Goal: Information Seeking & Learning: Learn about a topic

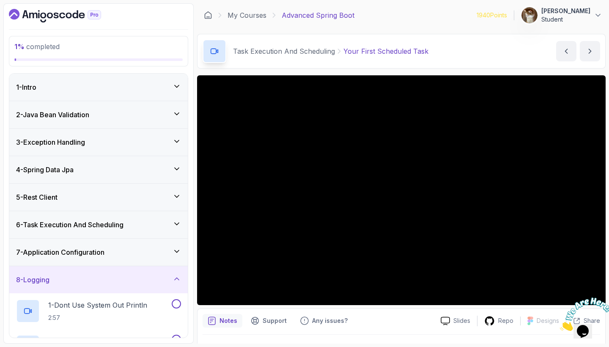
scroll to position [57, 0]
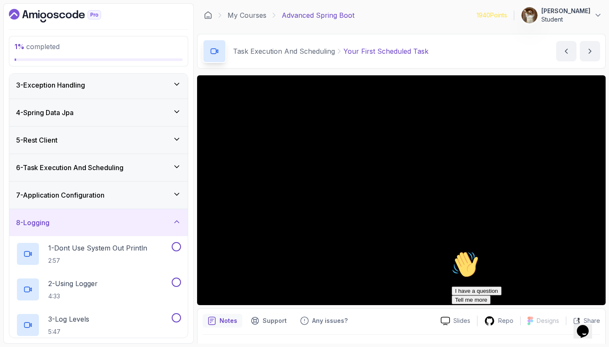
click at [147, 168] on div "6 - Task Execution And Scheduling" at bounding box center [98, 168] width 165 height 10
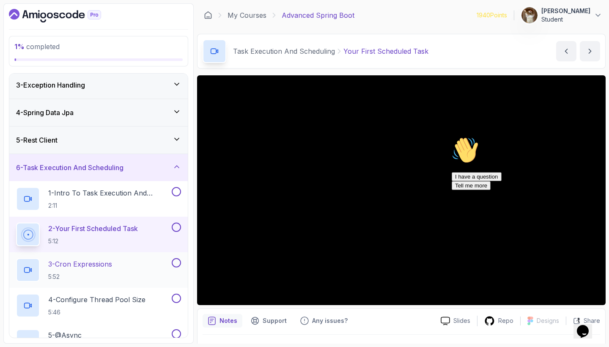
click at [127, 264] on div "3 - Cron Expressions 5:52" at bounding box center [93, 270] width 154 height 24
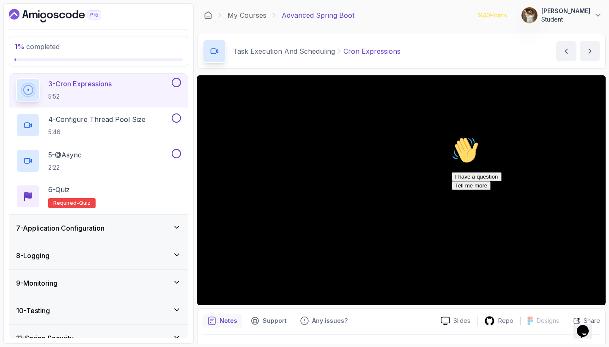
scroll to position [237, 0]
click at [452, 137] on icon "Chat attention grabber" at bounding box center [452, 137] width 0 height 0
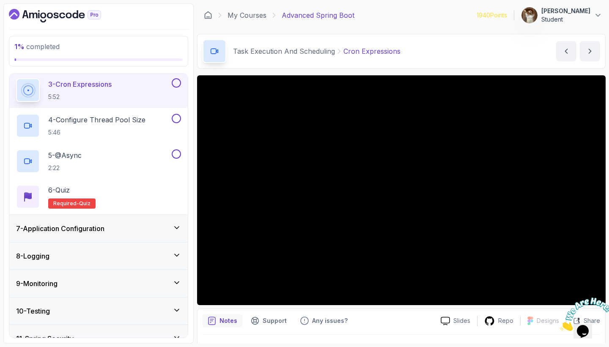
scroll to position [0, 0]
click at [560, 325] on icon "Close" at bounding box center [560, 328] width 0 height 7
click at [126, 121] on p "4 - Configure Thread Pool Size" at bounding box center [96, 120] width 97 height 10
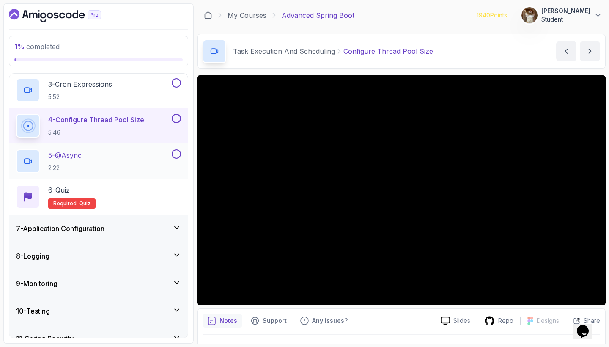
click at [79, 145] on div "5 - @Async 2:22" at bounding box center [98, 161] width 179 height 36
click at [91, 153] on div "5 - @Async 2:22" at bounding box center [93, 161] width 154 height 24
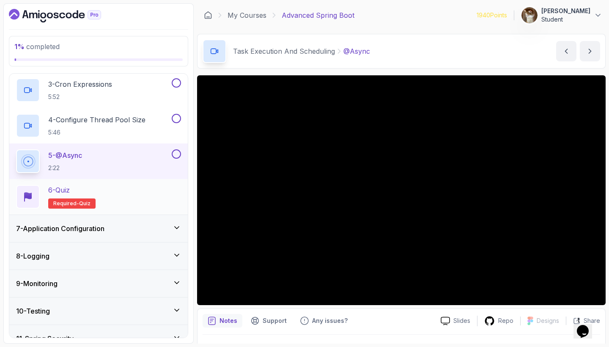
click at [99, 185] on div "6 - Quiz Required- quiz" at bounding box center [98, 197] width 179 height 36
click at [68, 191] on p "6 - Quiz" at bounding box center [59, 190] width 22 height 10
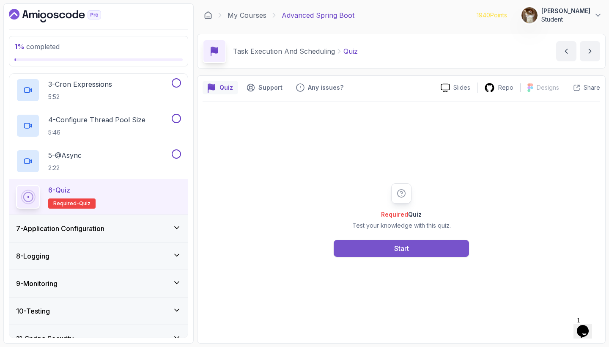
click at [398, 246] on div "Start" at bounding box center [401, 248] width 15 height 10
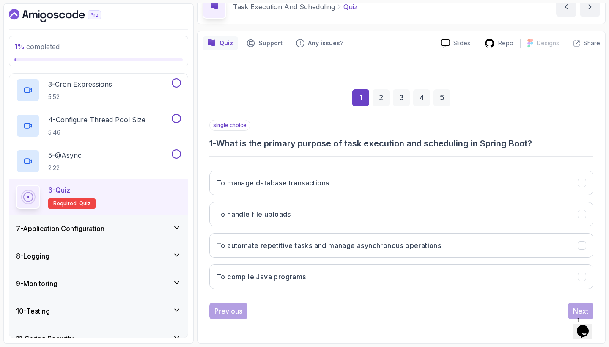
scroll to position [44, 0]
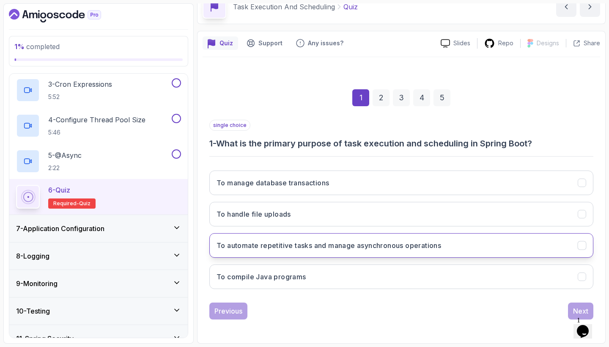
click at [459, 243] on button "To automate repetitive tasks and manage asynchronous operations" at bounding box center [402, 245] width 384 height 25
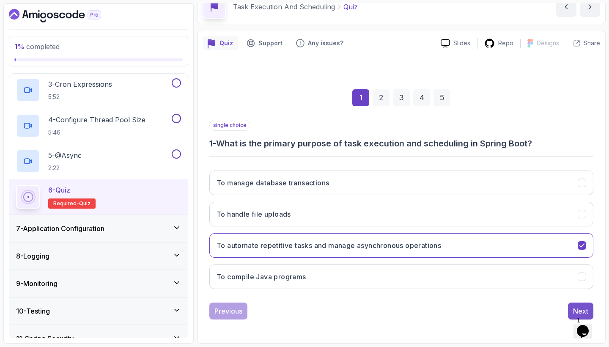
click at [573, 307] on button "Next" at bounding box center [580, 311] width 25 height 17
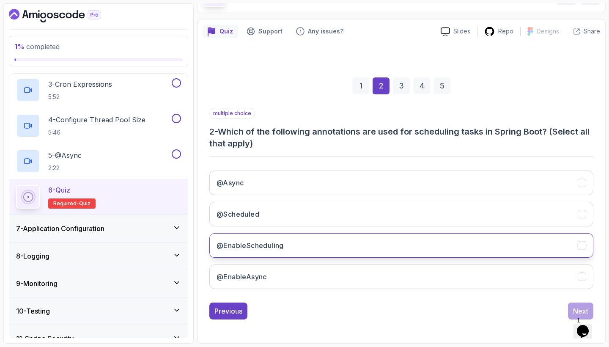
scroll to position [56, 0]
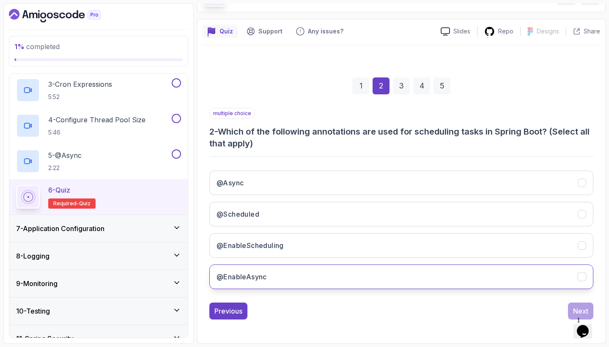
click at [385, 270] on button "@EnableAsync" at bounding box center [402, 277] width 384 height 25
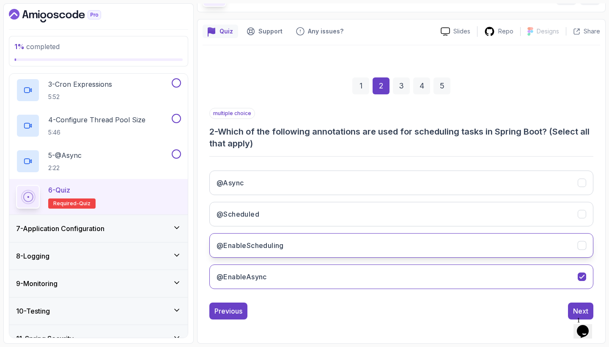
click at [379, 240] on button "@EnableScheduling" at bounding box center [402, 245] width 384 height 25
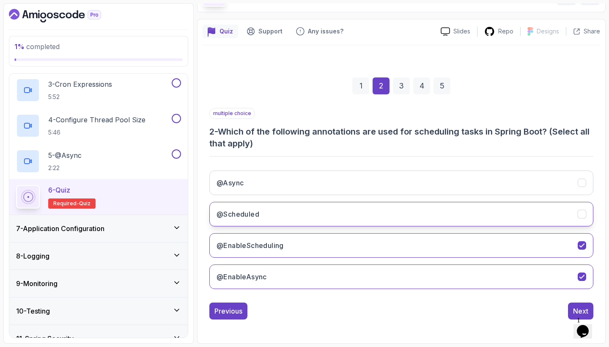
click at [375, 209] on button "@Scheduled" at bounding box center [402, 214] width 384 height 25
click at [368, 169] on div "@Async @Scheduled @EnableScheduling @EnableAsync" at bounding box center [402, 230] width 384 height 132
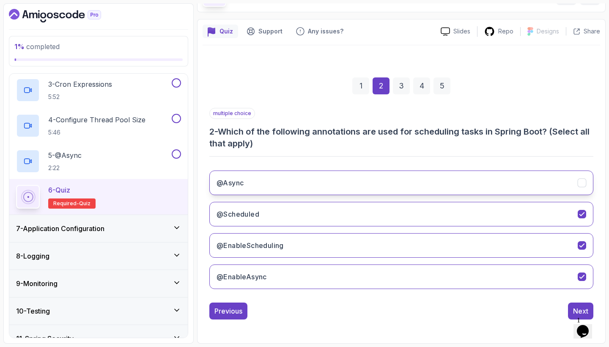
click at [368, 174] on button "@Async" at bounding box center [402, 183] width 384 height 25
click at [570, 310] on button "Next" at bounding box center [580, 311] width 25 height 17
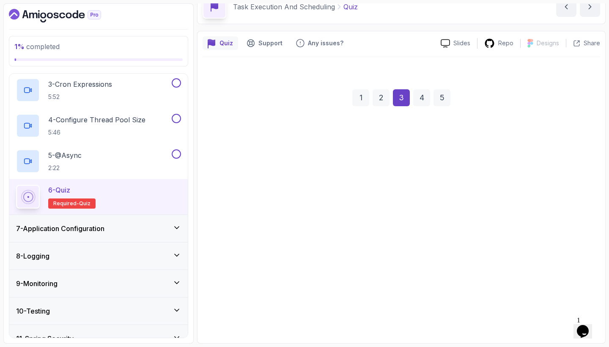
scroll to position [44, 0]
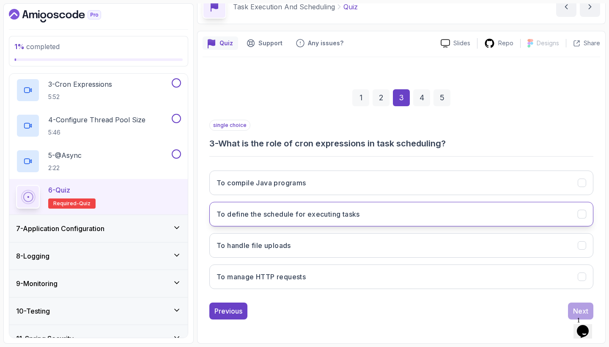
click at [365, 213] on button "To define the schedule for executing tasks" at bounding box center [402, 214] width 384 height 25
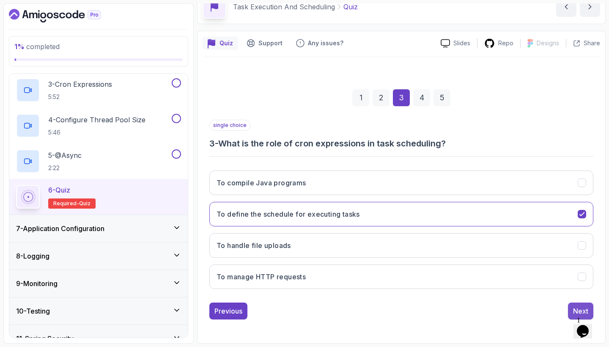
click at [576, 305] on button "Next" at bounding box center [580, 311] width 25 height 17
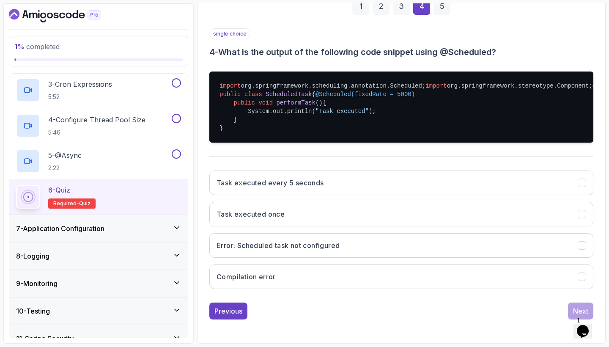
scroll to position [178, 0]
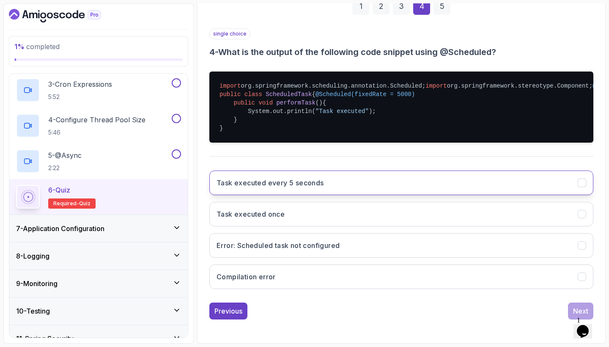
click at [407, 182] on button "Task executed every 5 seconds" at bounding box center [402, 183] width 384 height 25
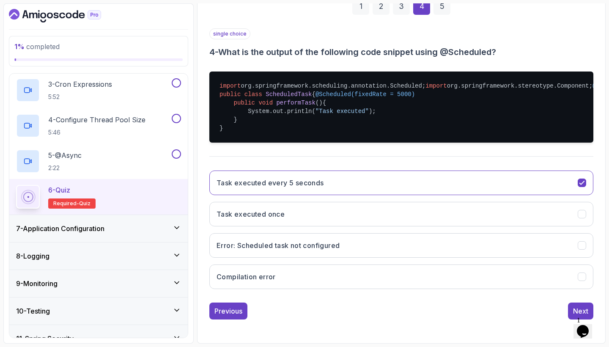
scroll to position [0, 0]
click at [576, 306] on button "Next" at bounding box center [580, 311] width 25 height 17
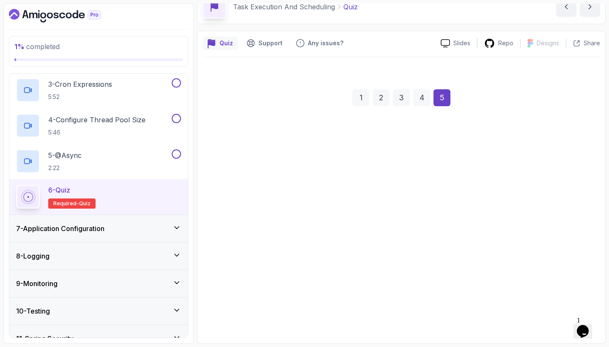
scroll to position [44, 0]
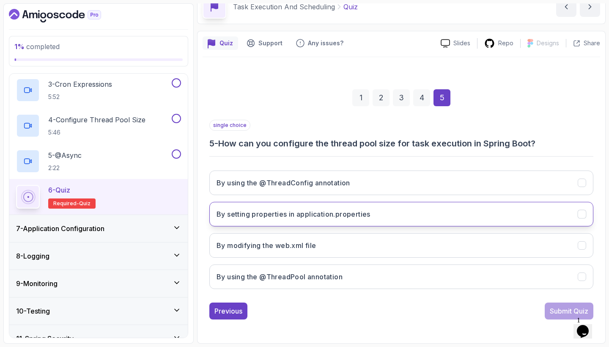
click at [371, 221] on button "By setting properties in application.properties" at bounding box center [402, 214] width 384 height 25
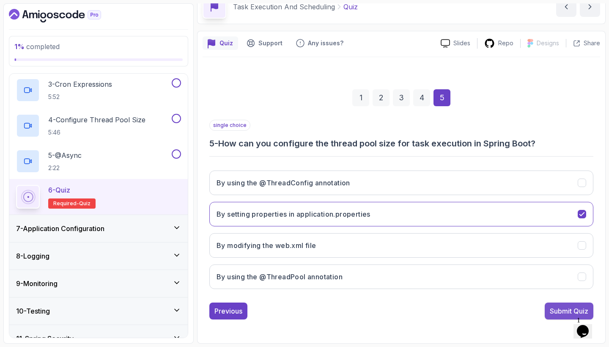
click at [550, 307] on div "Submit Quiz" at bounding box center [569, 311] width 39 height 10
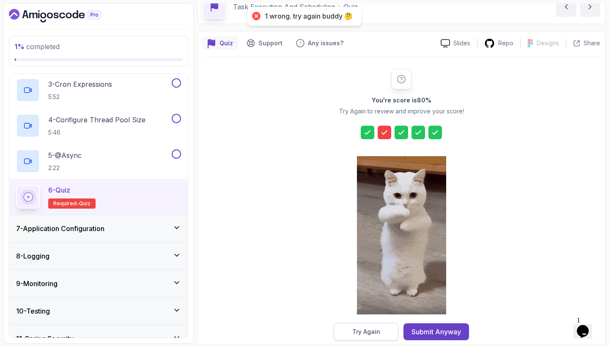
click at [381, 327] on button "Try Again" at bounding box center [366, 332] width 65 height 18
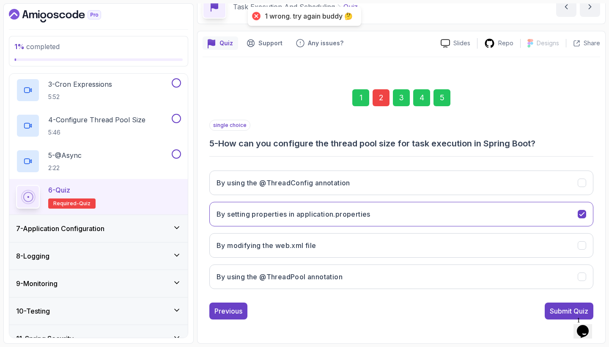
click at [379, 104] on div "2" at bounding box center [381, 97] width 17 height 17
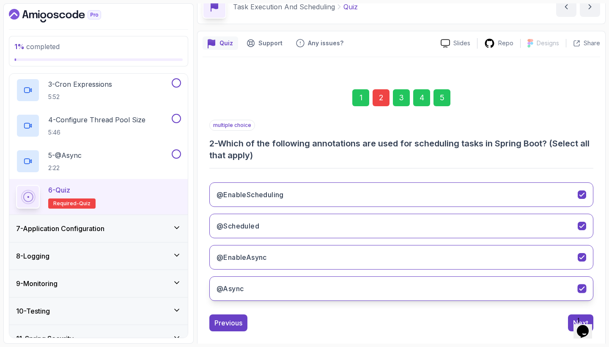
click at [347, 284] on button "@Async" at bounding box center [402, 288] width 384 height 25
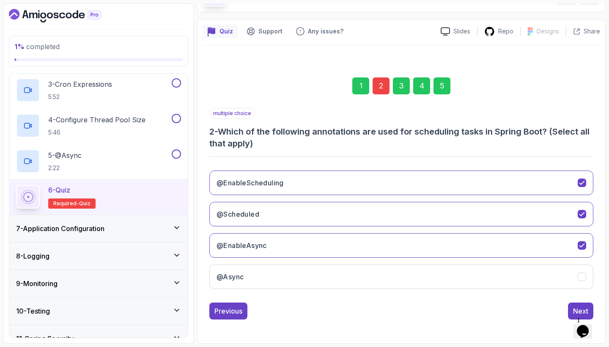
scroll to position [56, 0]
click at [574, 313] on div "Next" at bounding box center [581, 311] width 15 height 10
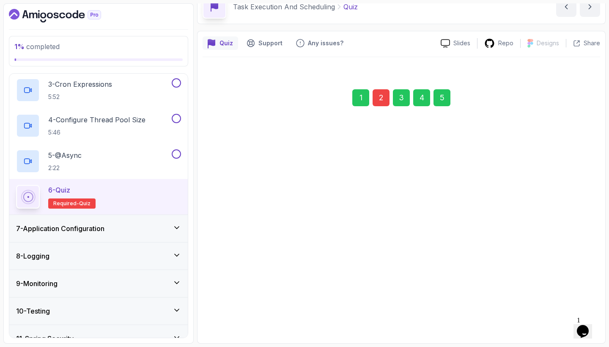
scroll to position [44, 0]
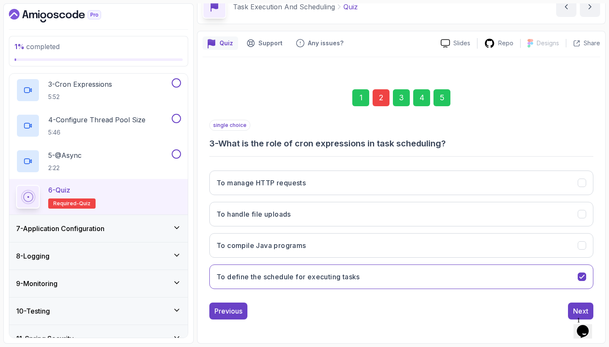
click at [443, 93] on div "5" at bounding box center [442, 97] width 17 height 17
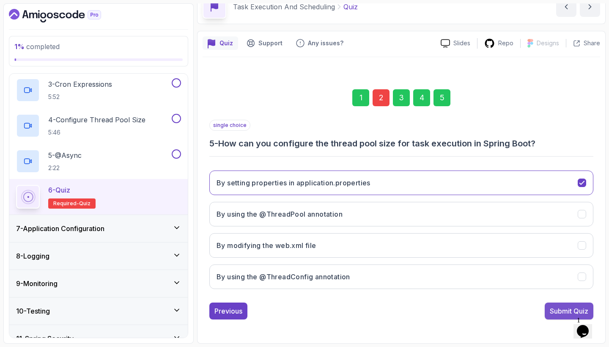
click at [562, 306] on div "Submit Quiz" at bounding box center [569, 311] width 39 height 10
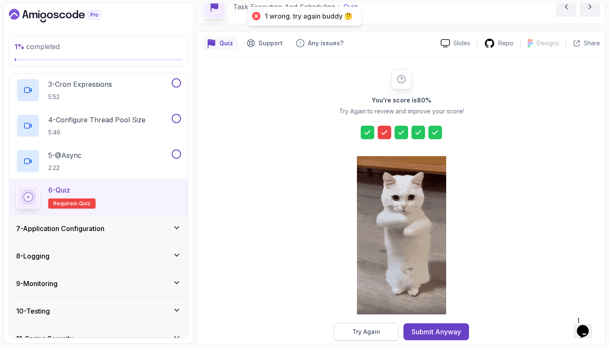
click at [378, 332] on div "Try Again" at bounding box center [367, 332] width 28 height 8
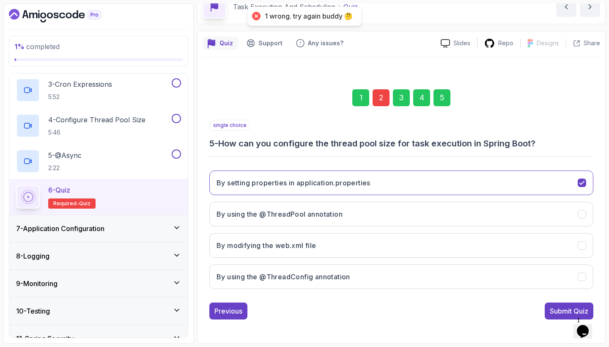
click at [376, 94] on div "2" at bounding box center [381, 97] width 17 height 17
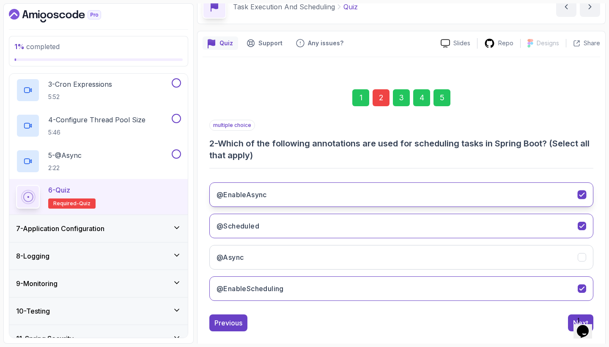
click at [280, 198] on button "@EnableAsync" at bounding box center [402, 194] width 384 height 25
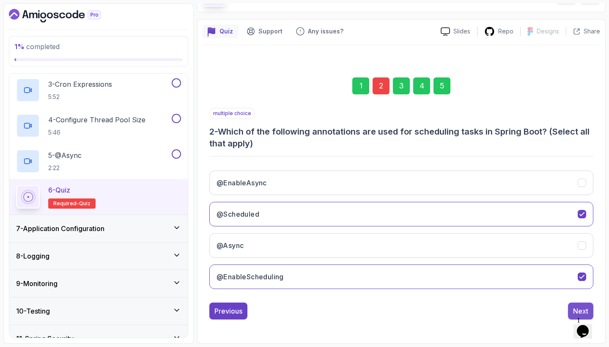
click at [573, 307] on button "Next" at bounding box center [580, 311] width 25 height 17
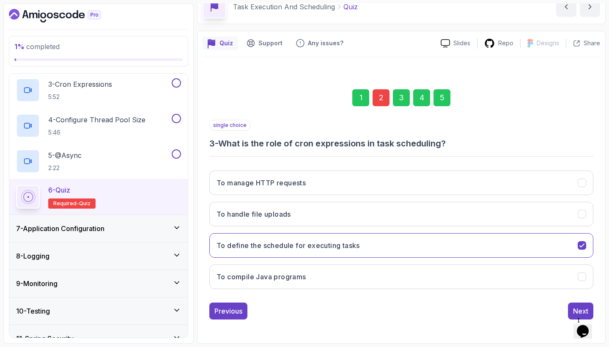
click at [444, 99] on div "5" at bounding box center [442, 97] width 17 height 17
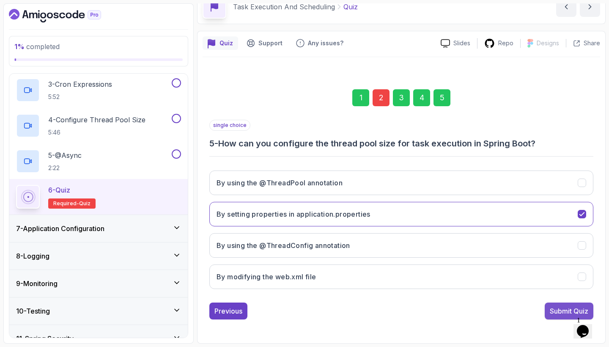
click at [557, 313] on div "Submit Quiz" at bounding box center [569, 311] width 39 height 10
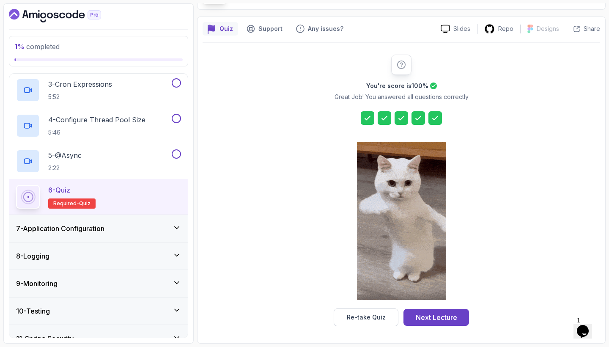
scroll to position [59, 0]
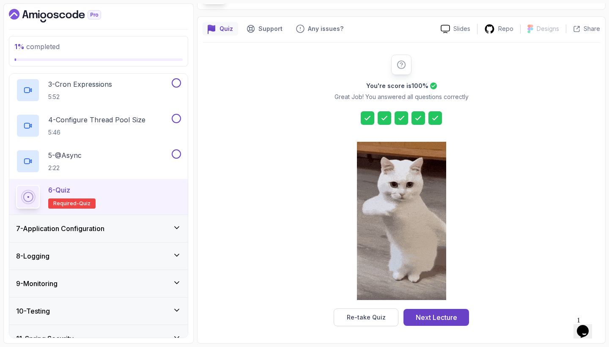
click at [174, 226] on icon at bounding box center [177, 227] width 8 height 8
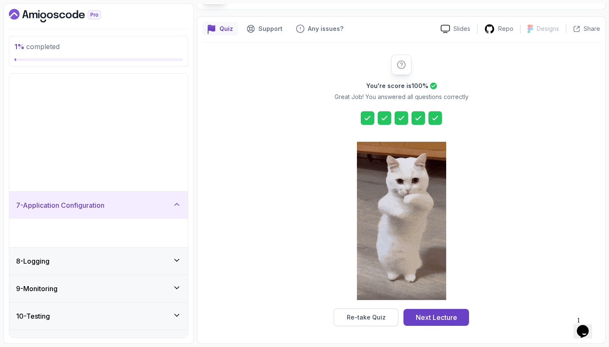
scroll to position [94, 0]
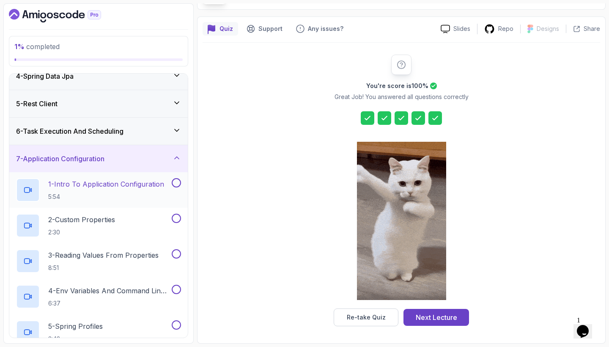
click at [78, 188] on p "1 - Intro To Application Configuration" at bounding box center [106, 184] width 116 height 10
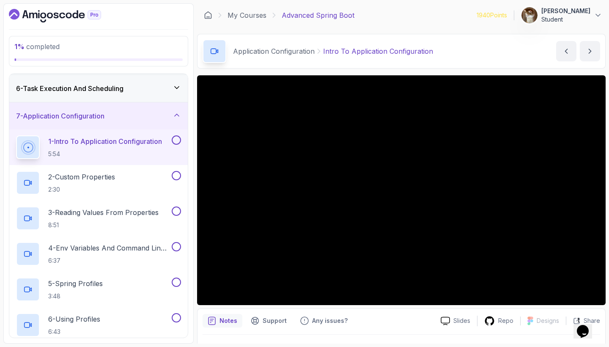
scroll to position [116, 0]
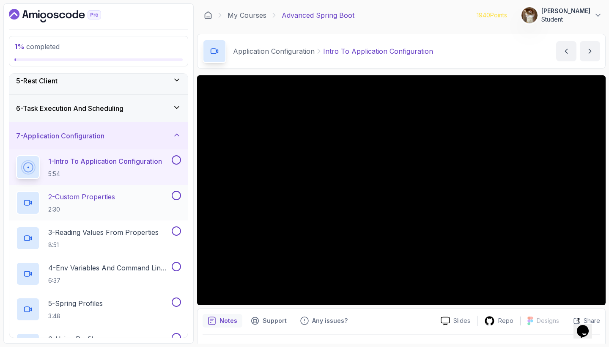
click at [89, 204] on h2 "2 - Custom Properties 2:30" at bounding box center [81, 203] width 67 height 22
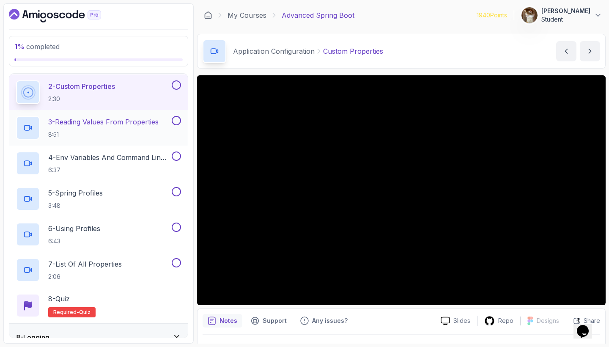
click at [66, 126] on p "3 - Reading Values From Properties" at bounding box center [103, 122] width 110 height 10
